Goal: Information Seeking & Learning: Learn about a topic

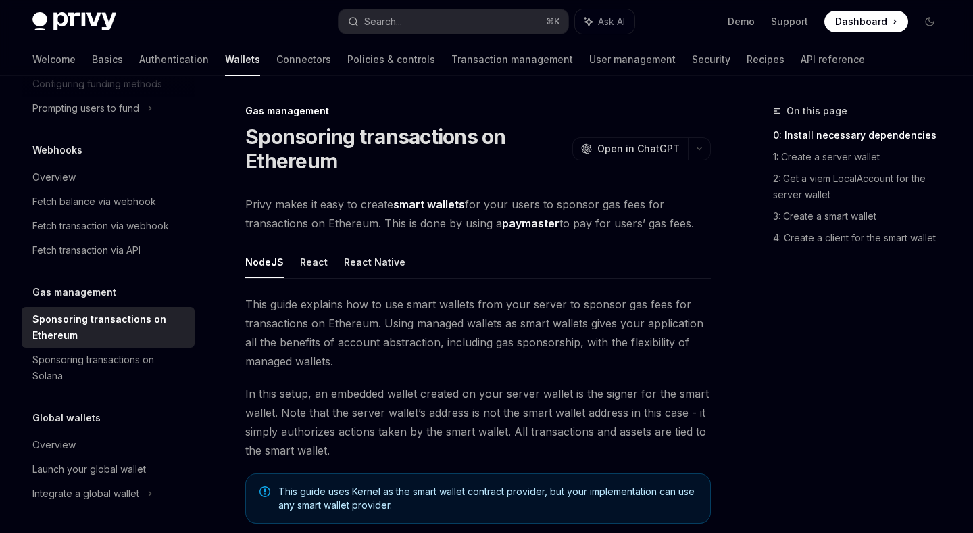
click at [286, 136] on h1 "Sponsoring transactions on Ethereum" at bounding box center [406, 148] width 322 height 49
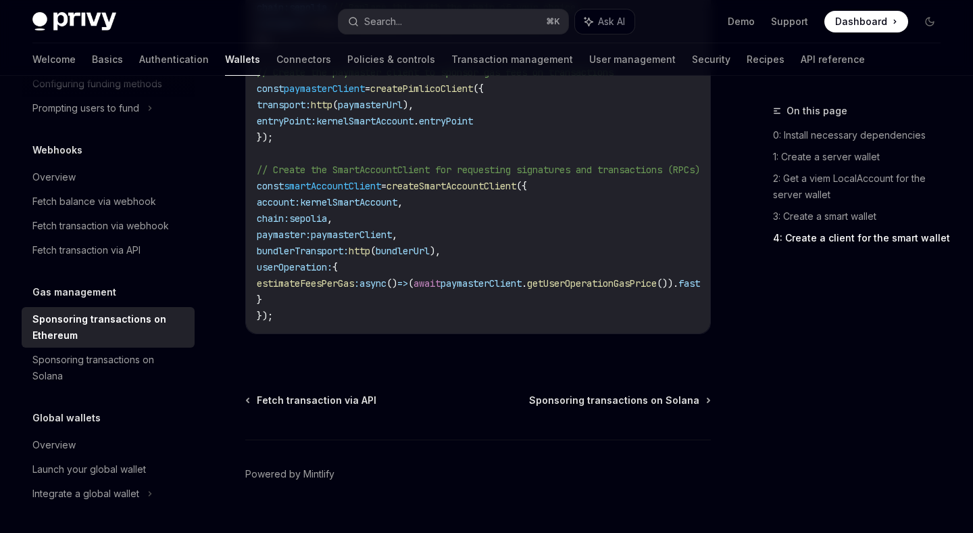
scroll to position [1836, 0]
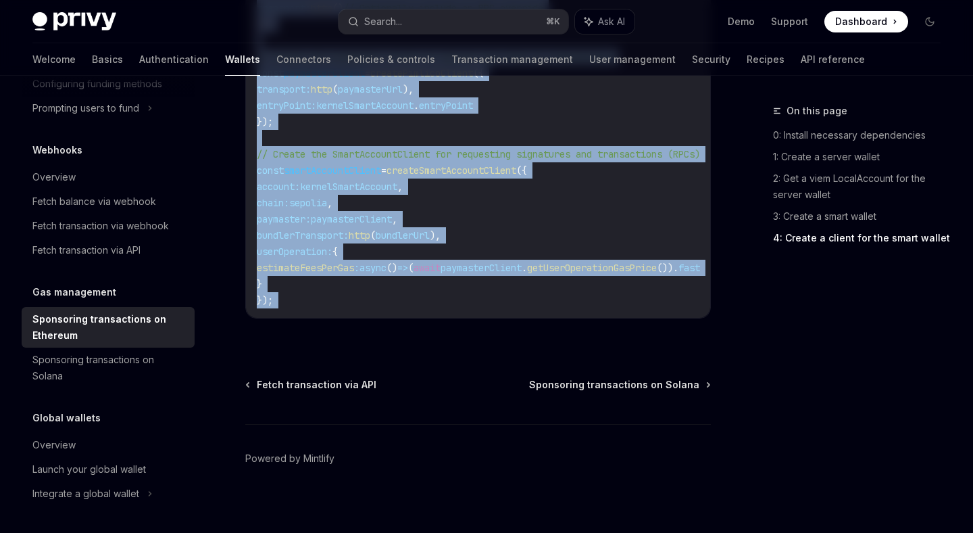
click at [599, 291] on code "import { createSmartAccountClient , walletClientToCustomSigner } from 'permissi…" at bounding box center [495, 81] width 476 height 454
copy div "Sponsoring transactions on Ethereum OpenAI Open in ChatGPT OpenAI Open in ChatG…"
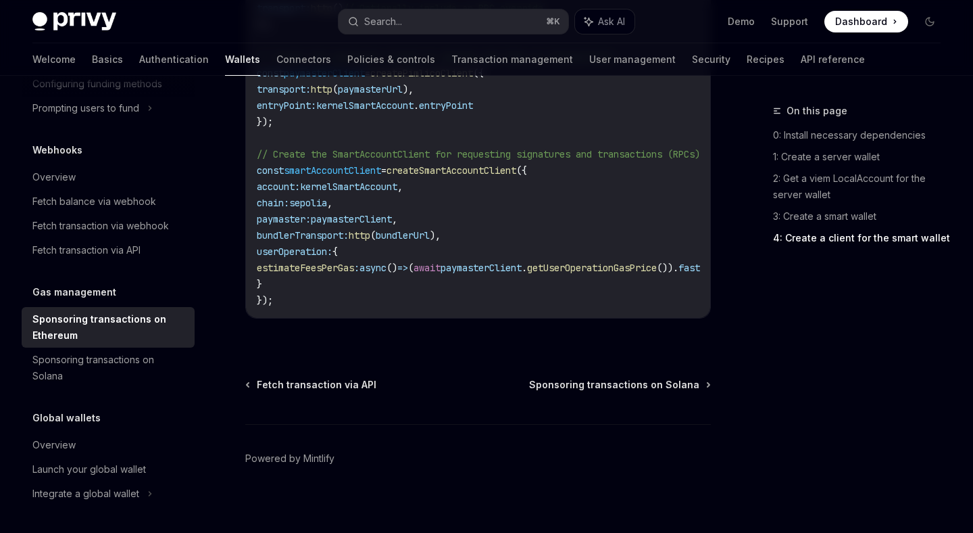
click at [551, 449] on footer "Powered by Mintlify" at bounding box center [478, 482] width 466 height 117
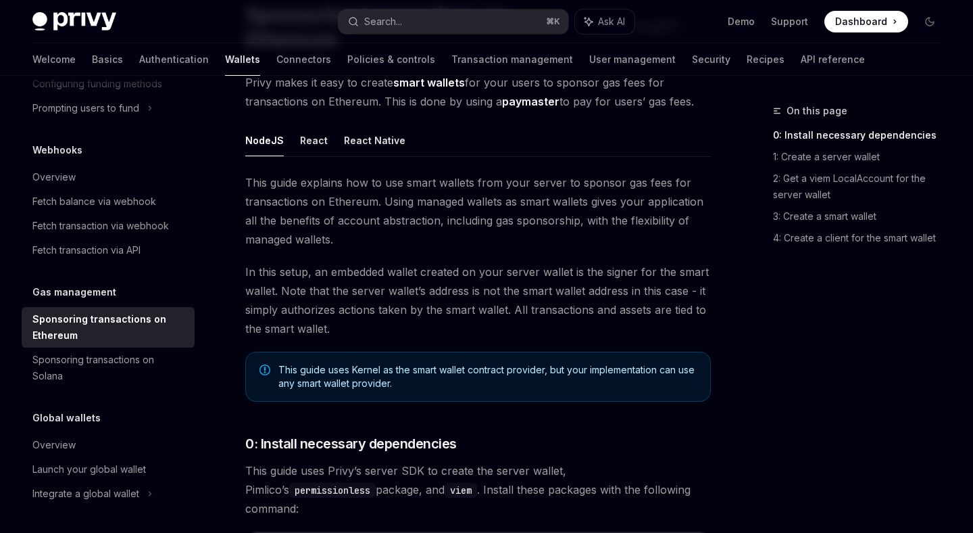
scroll to position [0, 0]
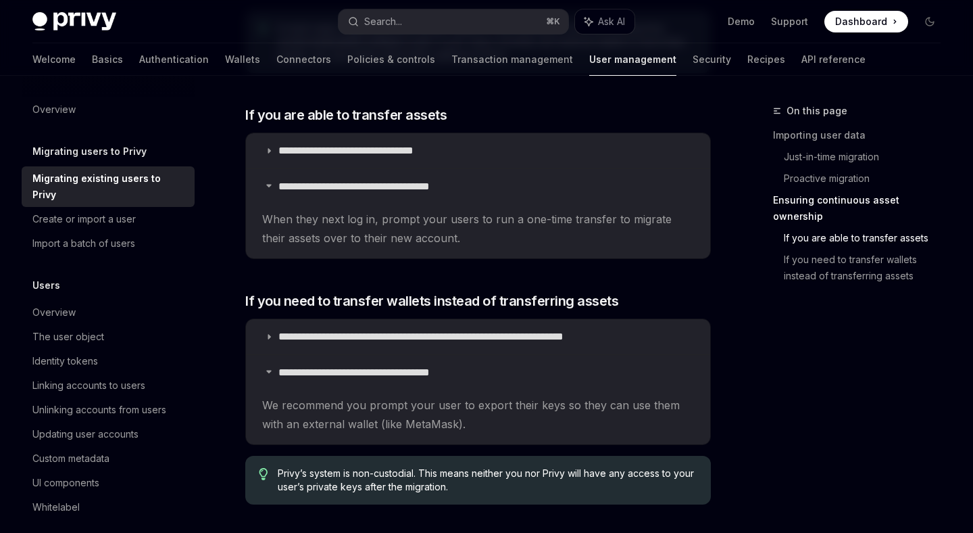
scroll to position [1687, 0]
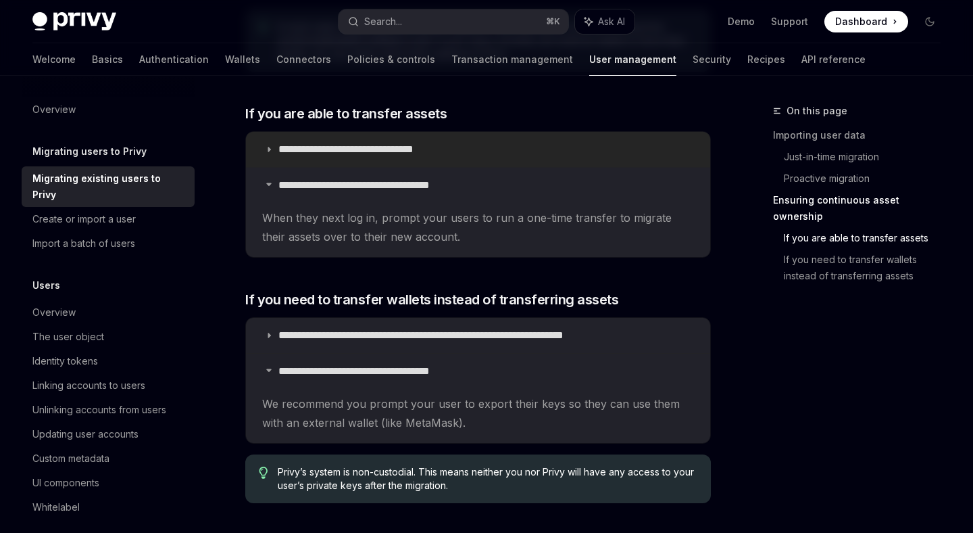
click at [270, 145] on icon at bounding box center [269, 149] width 8 height 8
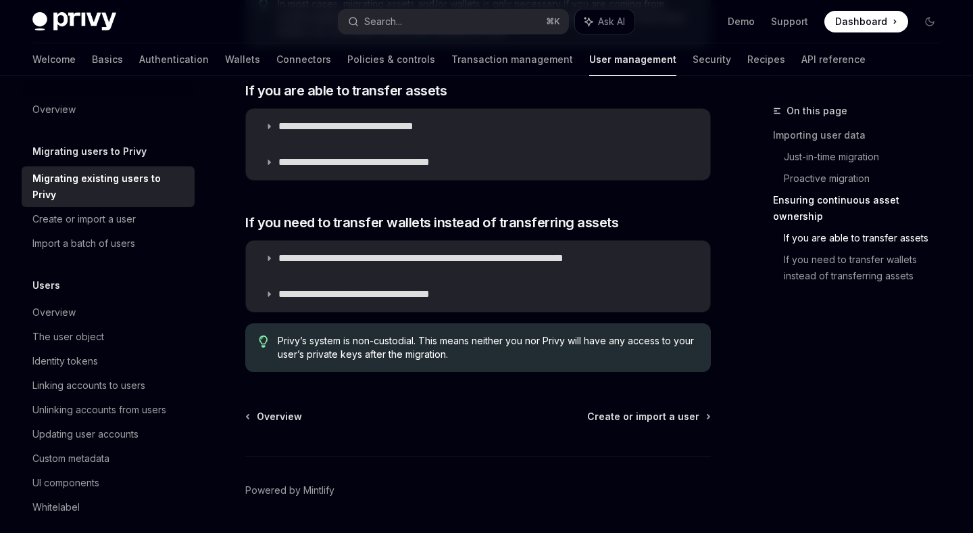
scroll to position [1731, 0]
